Goal: Task Accomplishment & Management: Complete application form

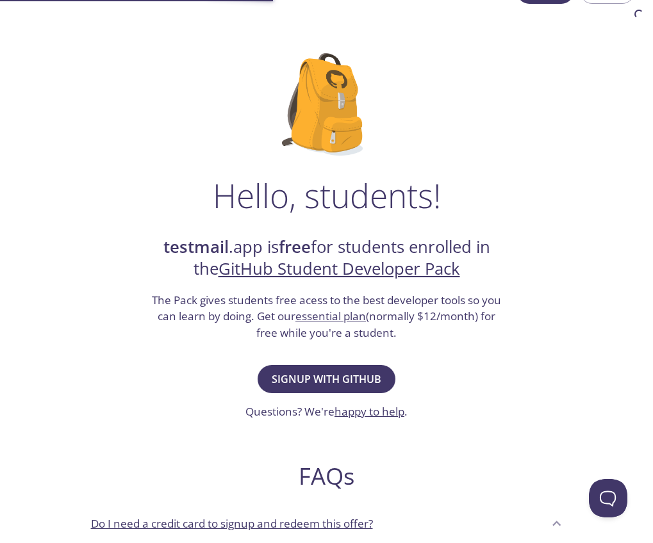
scroll to position [64, 0]
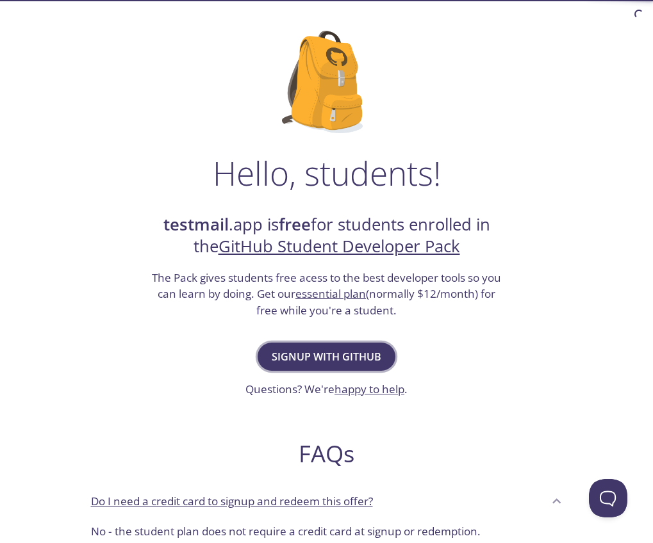
click at [335, 360] on span "Signup with GitHub" at bounding box center [327, 357] width 110 height 18
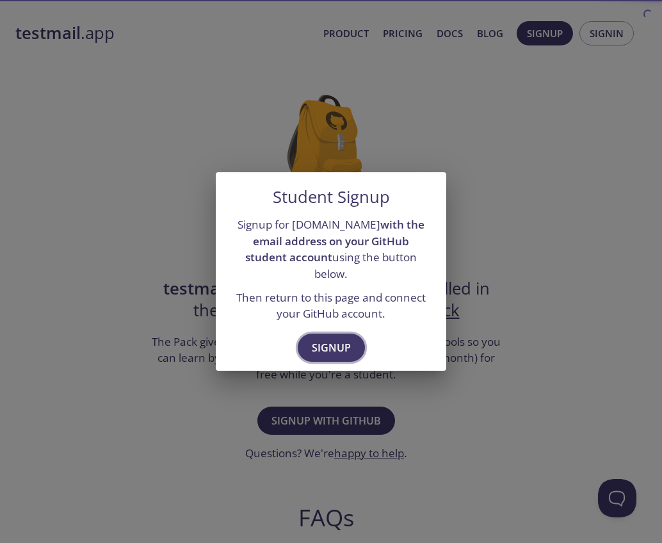
click at [348, 339] on span "Signup" at bounding box center [331, 348] width 39 height 18
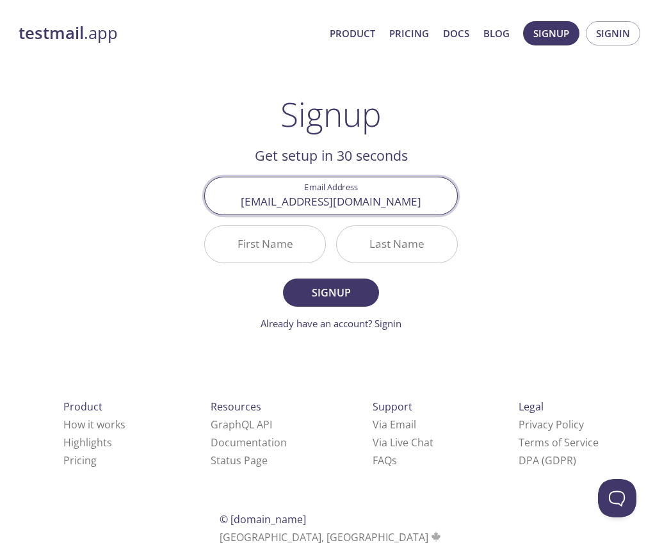
type input "[EMAIL_ADDRESS][DOMAIN_NAME]"
click at [252, 244] on input "First Name" at bounding box center [265, 244] width 120 height 37
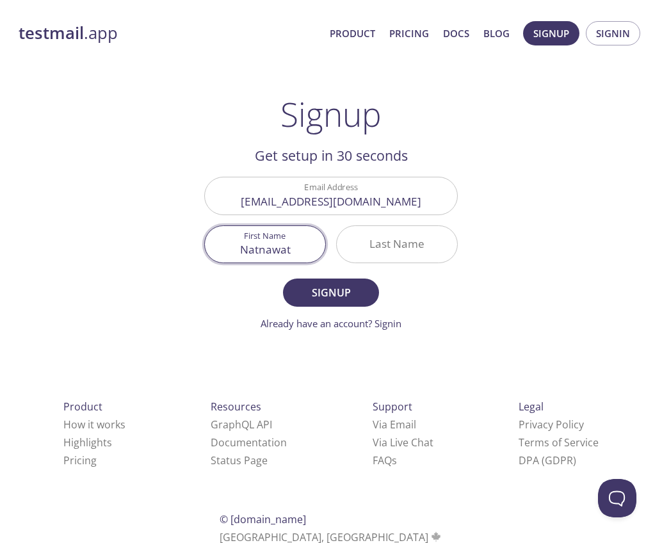
type input "Natnawat"
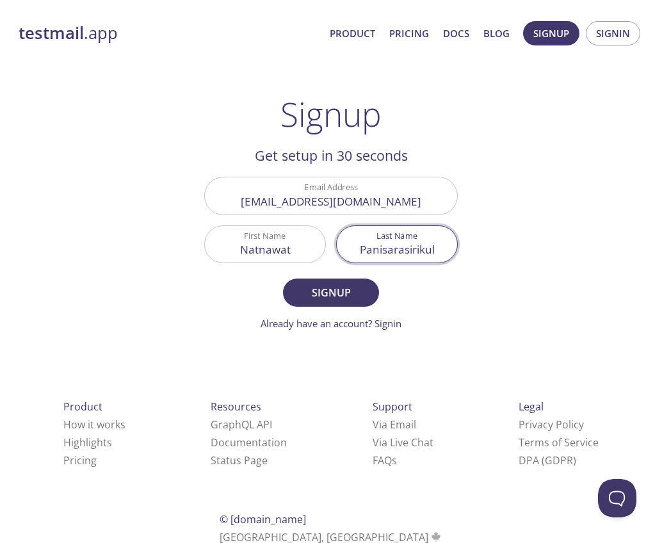
type input "Panisarasirikul"
click at [283, 279] on button "Signup" at bounding box center [331, 293] width 96 height 28
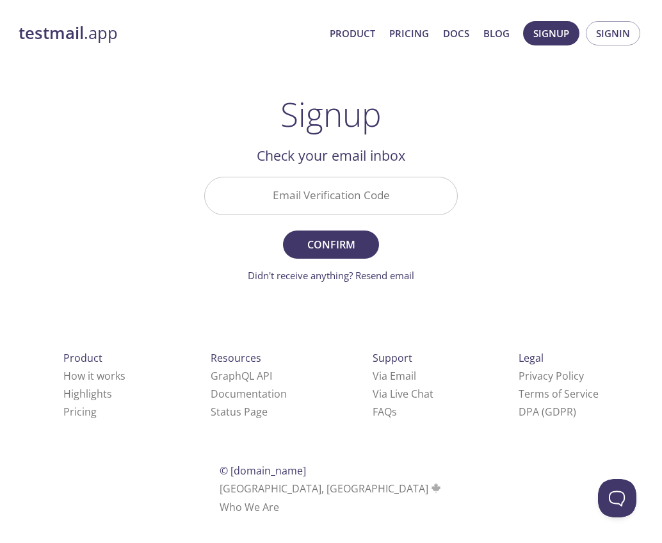
click at [337, 190] on input "Email Verification Code" at bounding box center [331, 195] width 252 height 37
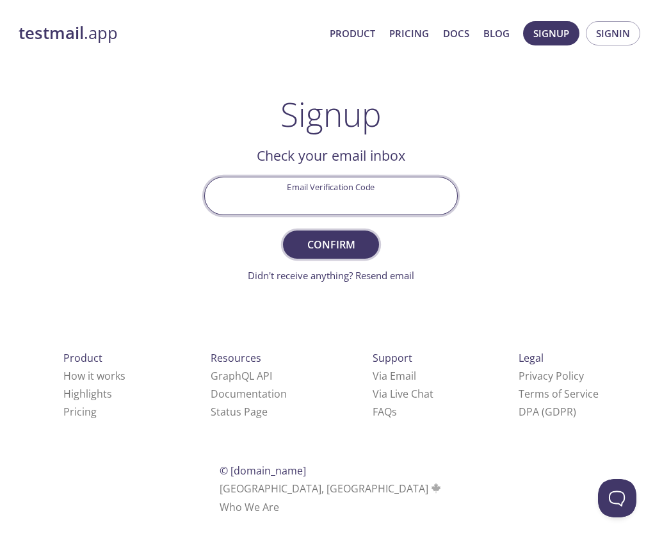
paste input "8QWX9MC"
type input "8QWX9MC"
click at [327, 236] on span "Confirm" at bounding box center [331, 245] width 68 height 18
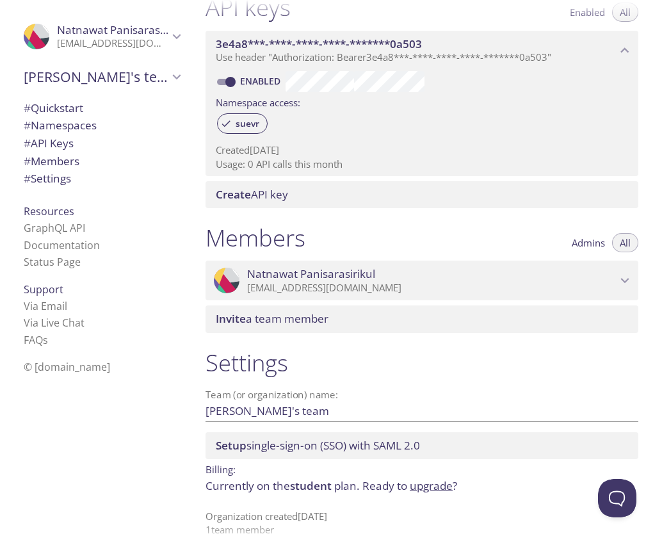
scroll to position [368, 0]
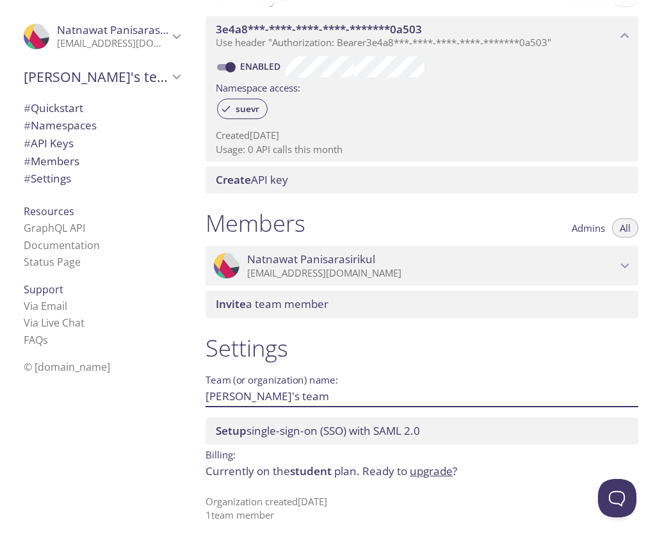
drag, startPoint x: 295, startPoint y: 397, endPoint x: 193, endPoint y: 394, distance: 102.5
click at [193, 394] on div ".cls-1 { fill: #6d5ca8; } .cls-2 { fill: #3fc191; } .cls-3 { fill: #3b4752; } .…" at bounding box center [331, 271] width 662 height 543
type input "BSO Space"
click at [610, 392] on span "Save" at bounding box center [618, 396] width 35 height 15
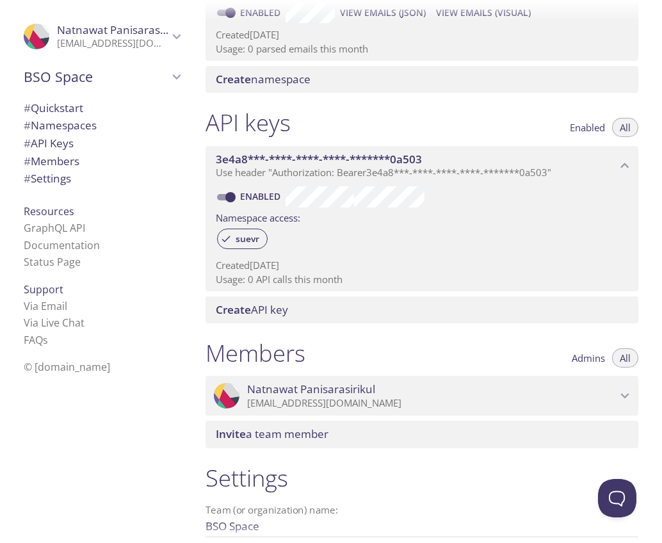
scroll to position [0, 0]
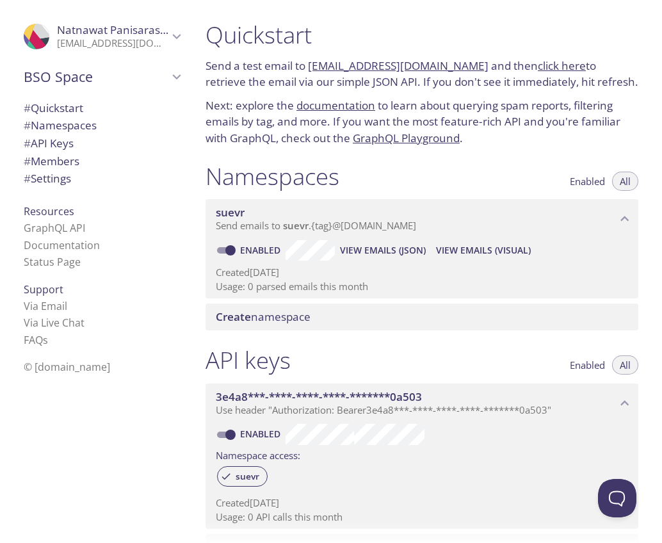
click at [107, 104] on span "# Quickstart" at bounding box center [102, 108] width 156 height 17
click at [96, 121] on span "# Namespaces" at bounding box center [102, 125] width 156 height 17
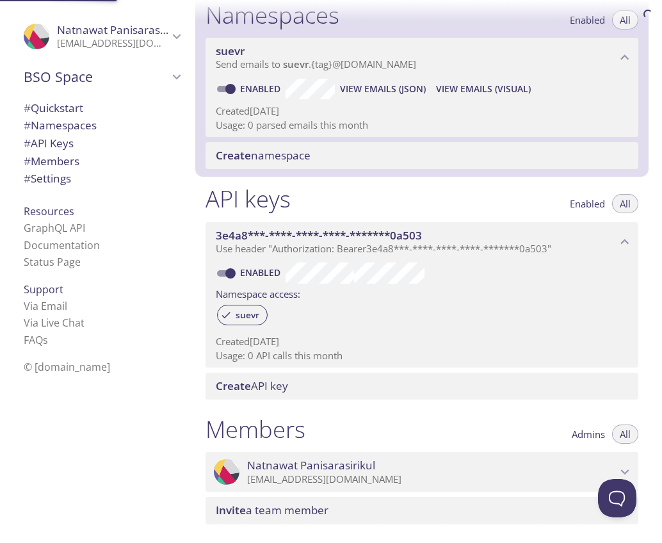
scroll to position [162, 0]
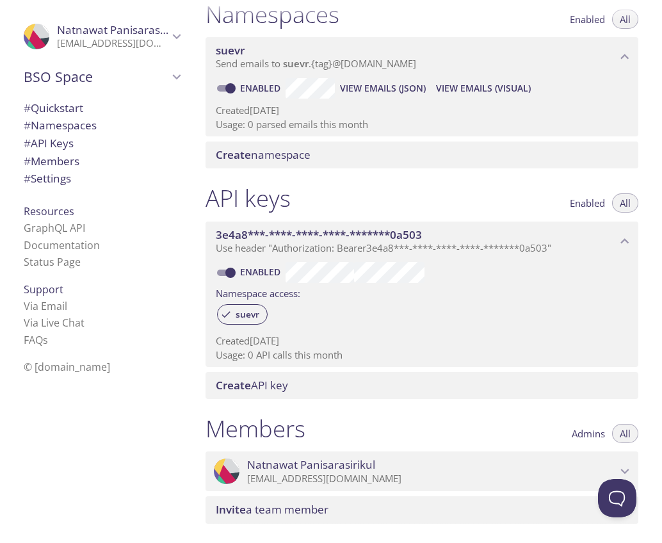
click at [340, 57] on span "suevr" at bounding box center [416, 51] width 401 height 14
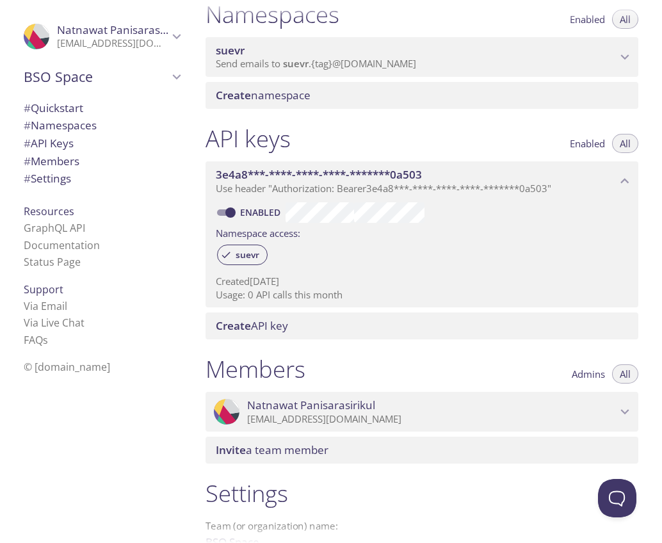
click at [340, 57] on span "suevr" at bounding box center [416, 51] width 401 height 14
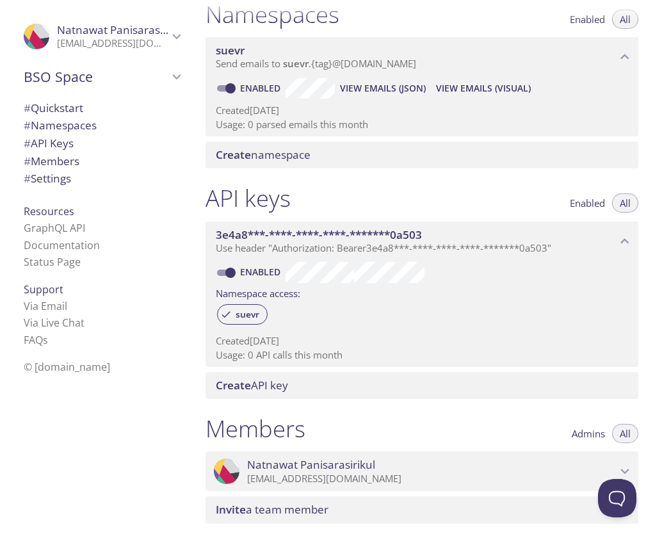
click at [367, 146] on div "Create namespace" at bounding box center [422, 155] width 433 height 27
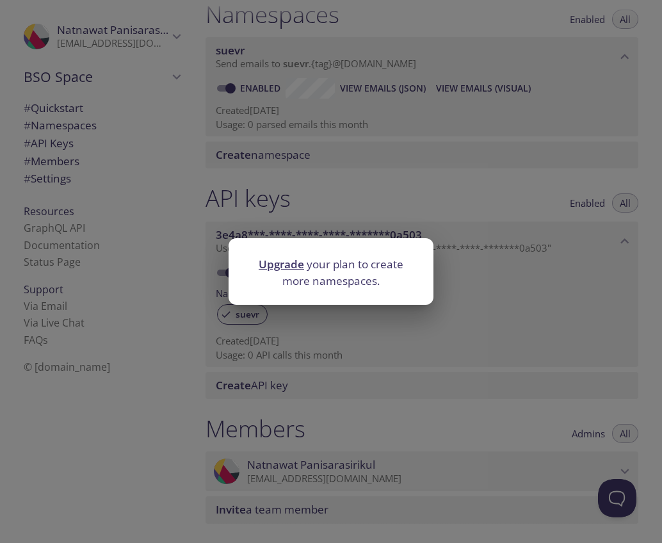
click at [375, 200] on div "Upgrade your plan to create more namespaces." at bounding box center [331, 271] width 662 height 543
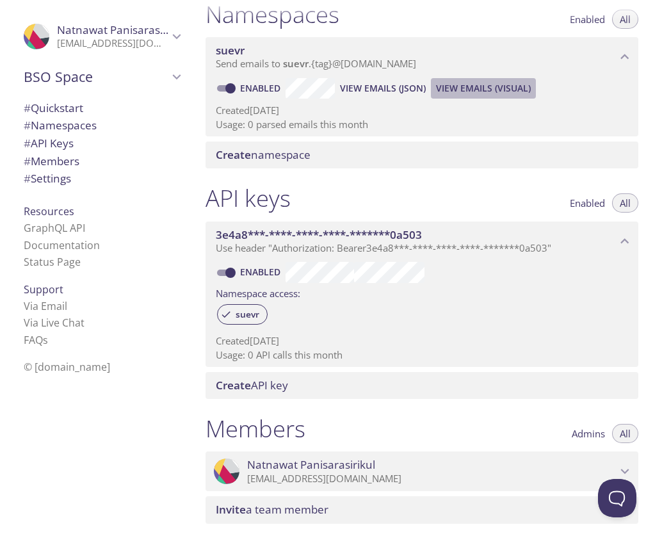
click at [475, 89] on span "View Emails (Visual)" at bounding box center [483, 88] width 95 height 15
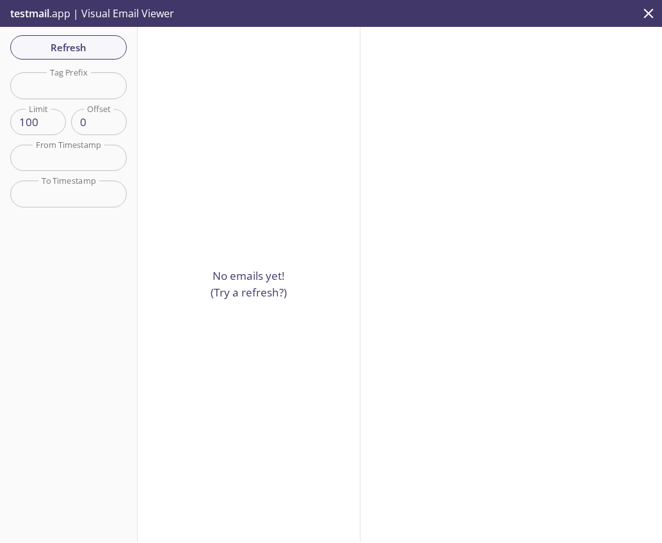
click at [645, 4] on button "close" at bounding box center [648, 13] width 27 height 27
